Goal: Transaction & Acquisition: Obtain resource

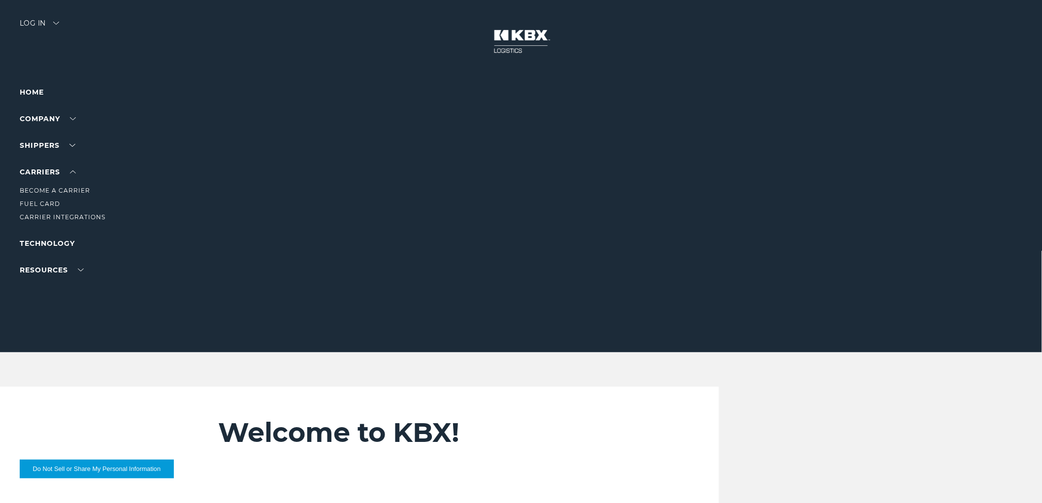
click at [31, 199] on li "Fuel Card" at bounding box center [63, 203] width 86 height 11
click at [32, 190] on link "Become a Carrier" at bounding box center [55, 190] width 70 height 7
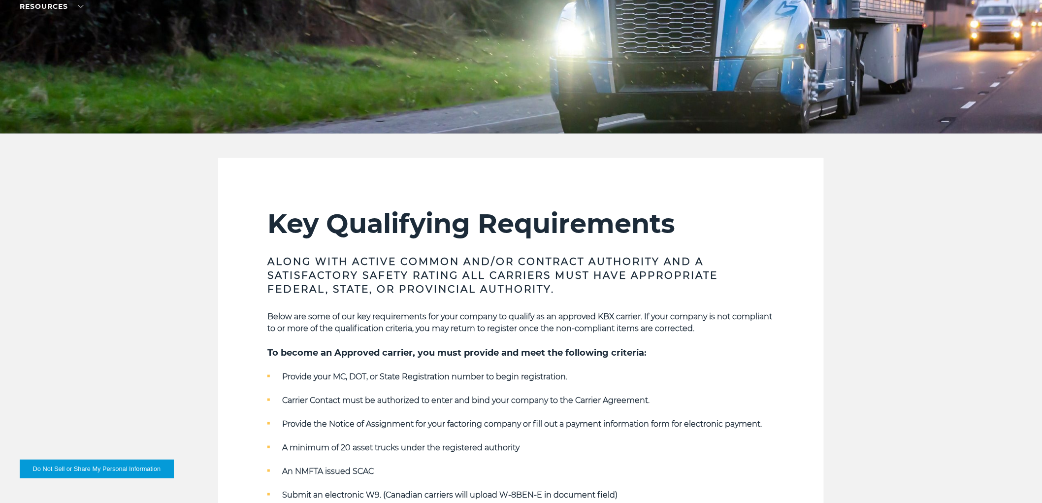
scroll to position [109, 0]
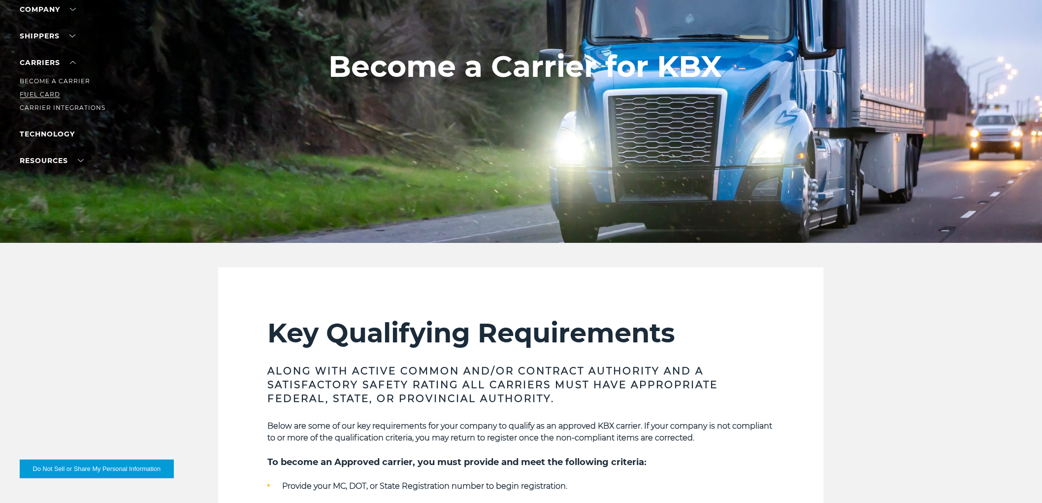
click at [39, 96] on link "Fuel Card" at bounding box center [40, 94] width 40 height 7
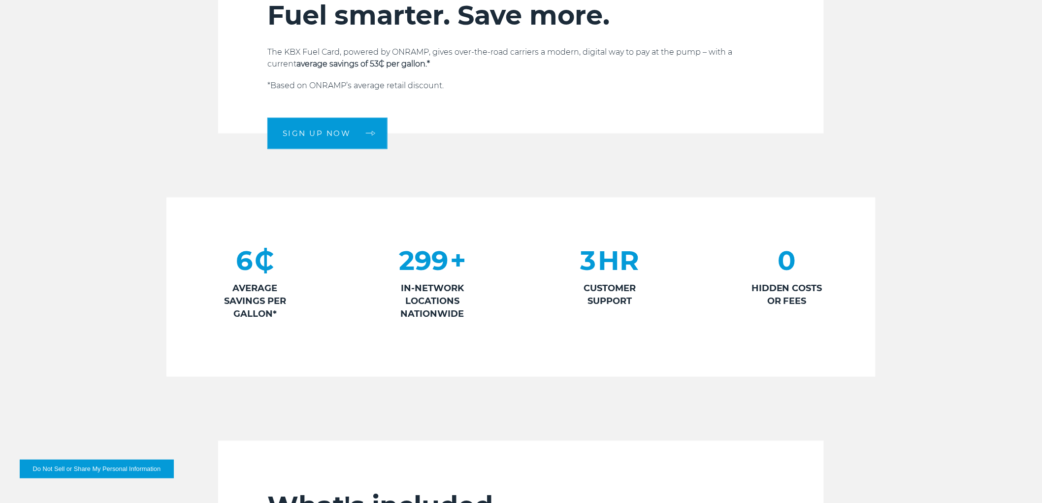
scroll to position [437, 0]
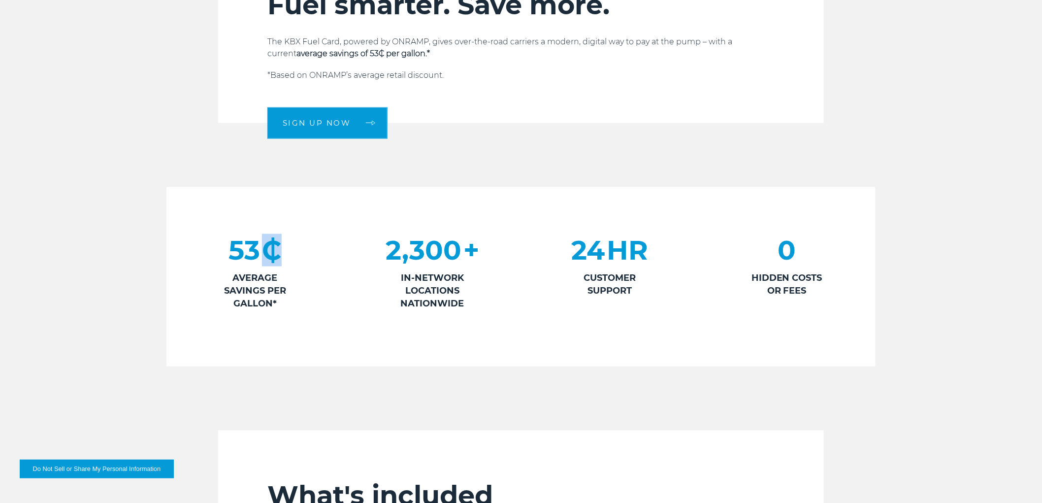
drag, startPoint x: 264, startPoint y: 255, endPoint x: 285, endPoint y: 252, distance: 20.9
click at [285, 252] on div "53 ₵ AVERAGE SAVINGS PER GALLON*" at bounding box center [254, 272] width 177 height 76
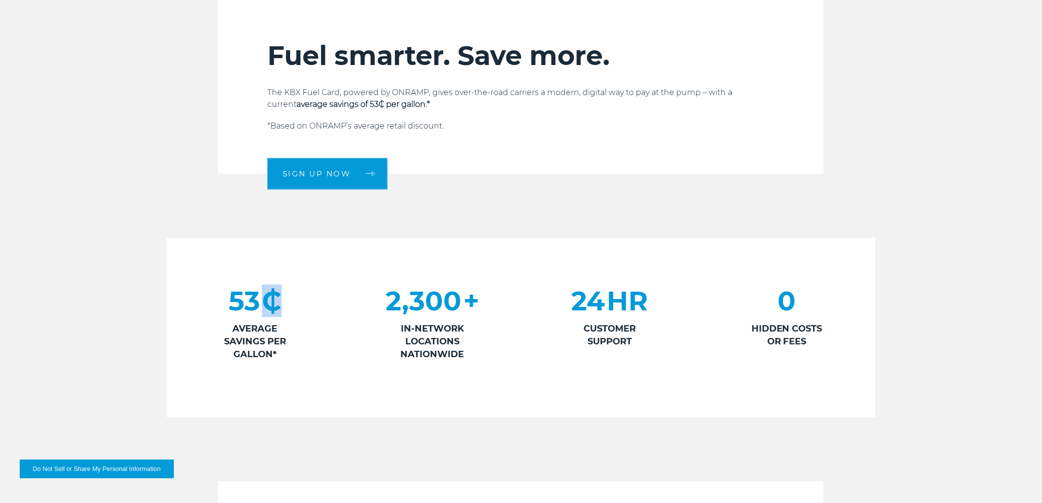
scroll to position [328, 0]
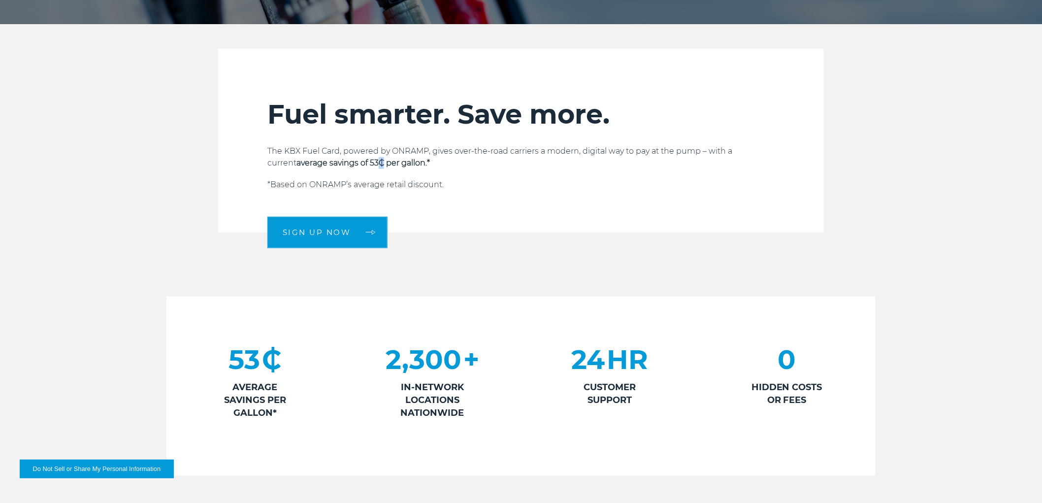
drag, startPoint x: 386, startPoint y: 164, endPoint x: 379, endPoint y: 164, distance: 6.4
click at [379, 164] on strong "average savings of 53₵ per gallon.*" at bounding box center [362, 162] width 133 height 9
copy strong "₵"
